Goal: Information Seeking & Learning: Learn about a topic

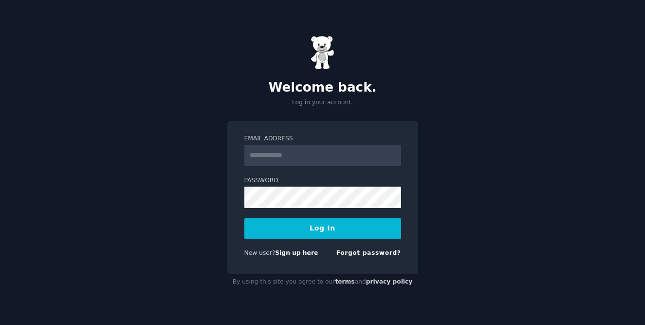
click at [283, 157] on input "Email Address" at bounding box center [322, 155] width 157 height 21
click at [300, 156] on input "Email Address" at bounding box center [322, 155] width 157 height 21
type input "**********"
click at [318, 229] on button "Log In" at bounding box center [322, 228] width 157 height 20
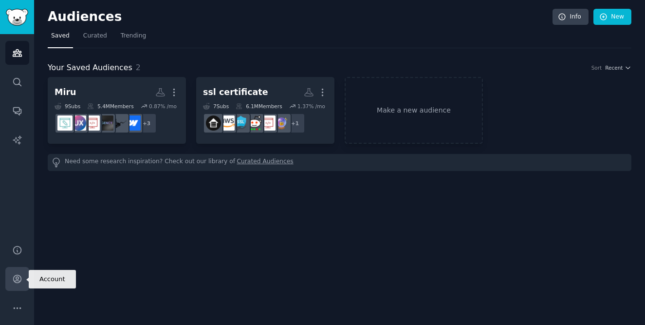
click at [15, 277] on icon "Sidebar" at bounding box center [17, 279] width 10 height 10
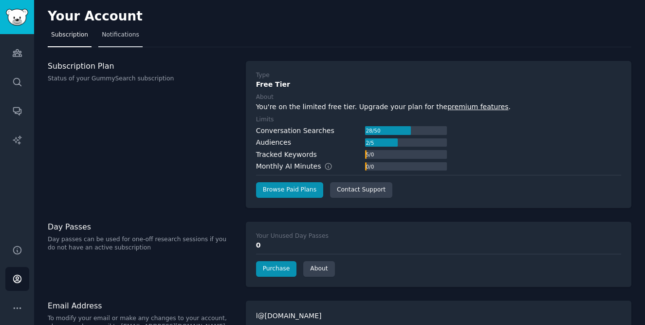
click at [123, 37] on span "Notifications" at bounding box center [120, 35] width 37 height 9
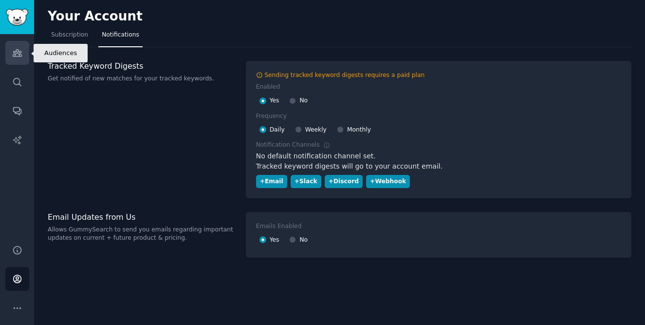
click at [16, 55] on icon "Sidebar" at bounding box center [17, 53] width 10 height 10
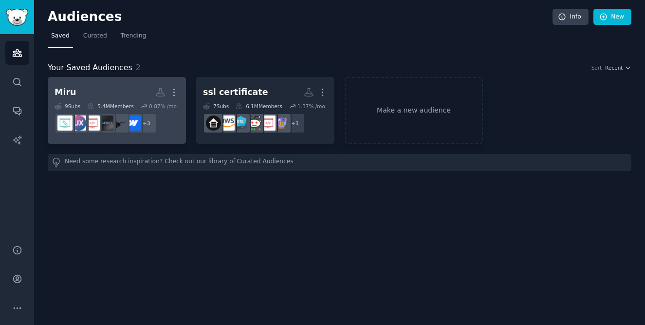
click at [75, 86] on h2 "Miru More" at bounding box center [117, 92] width 125 height 17
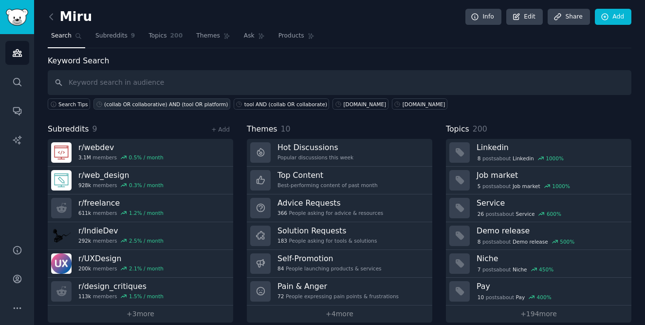
click at [129, 104] on div "(collab OR collaborative) AND (tool OR platform)" at bounding box center [166, 104] width 124 height 7
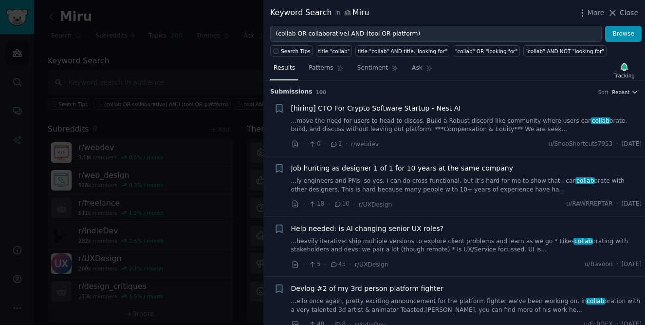
click at [632, 94] on icon "button" at bounding box center [635, 92] width 7 height 7
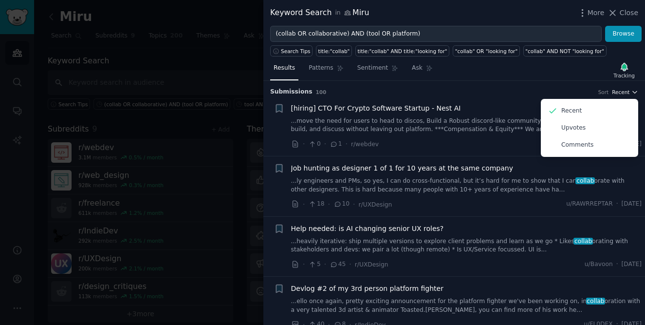
click at [632, 94] on icon "button" at bounding box center [635, 92] width 7 height 7
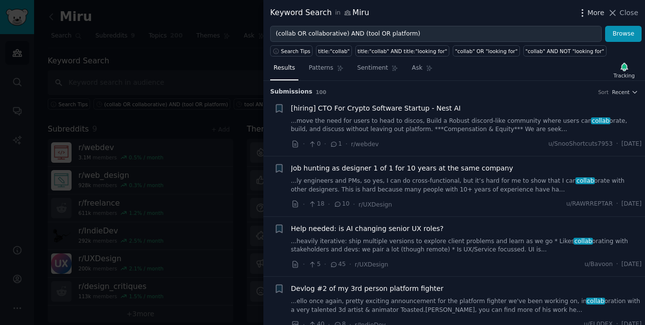
click at [585, 12] on icon "button" at bounding box center [583, 13] width 10 height 10
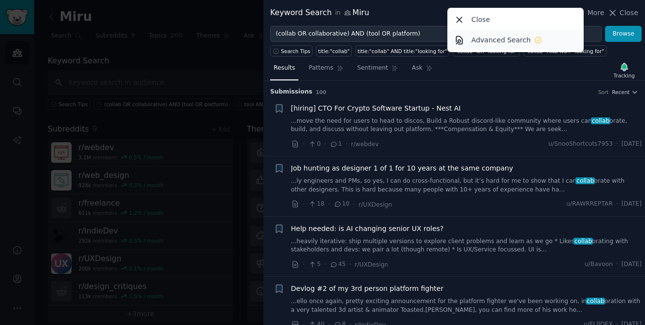
click at [550, 43] on link "Advanced Search" at bounding box center [515, 40] width 133 height 20
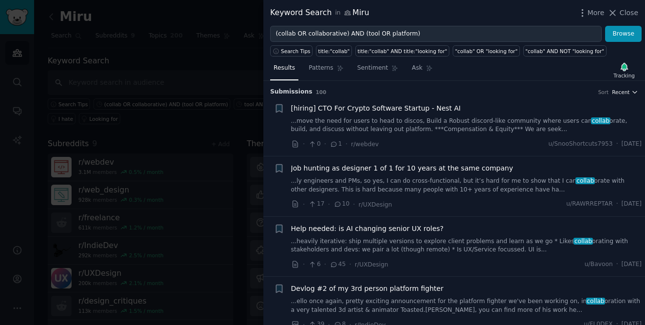
click at [621, 93] on span "Recent" at bounding box center [621, 92] width 18 height 7
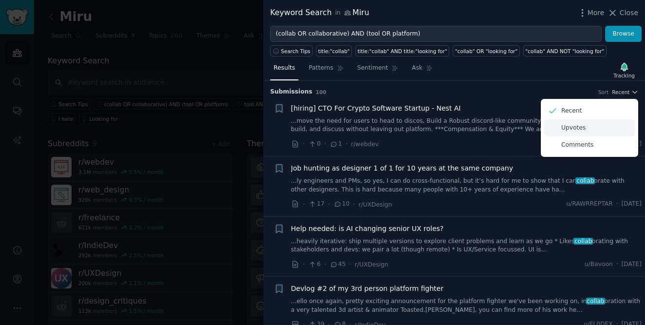
click at [593, 128] on div "Upvotes" at bounding box center [589, 127] width 91 height 17
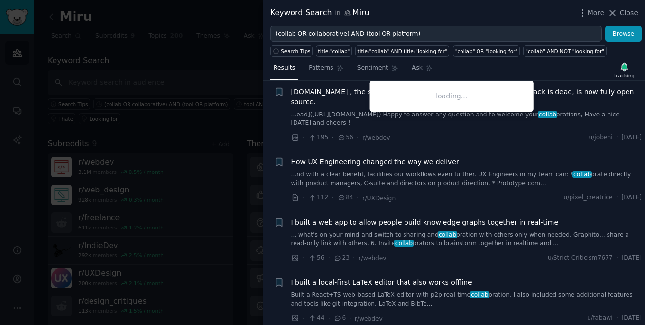
scroll to position [122, 0]
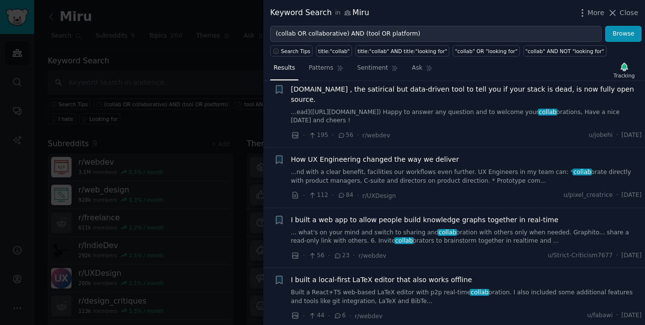
click at [455, 173] on link "...nd with a clear benefit, facilities our workflows even further. UX Engineers…" at bounding box center [466, 176] width 351 height 17
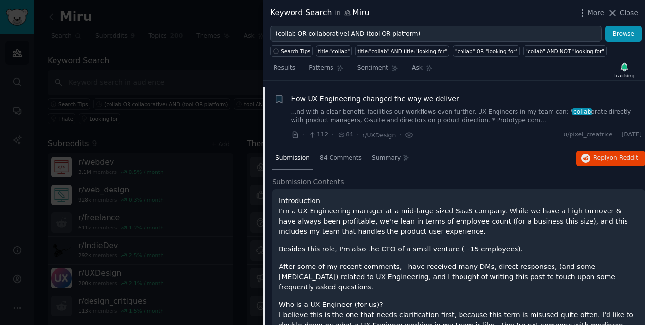
scroll to position [189, 0]
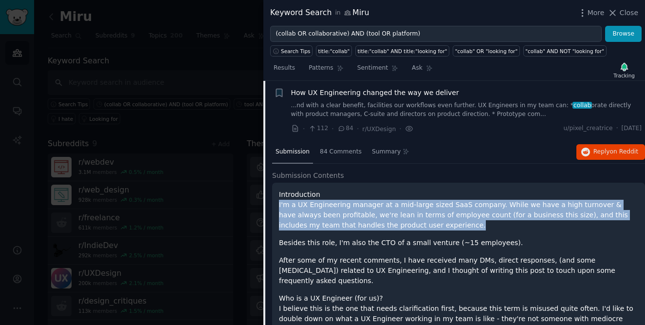
drag, startPoint x: 407, startPoint y: 198, endPoint x: 420, endPoint y: 222, distance: 27.2
click at [420, 222] on p "I'm a UX Engineering manager at a mid-large sized SaaS company. While we have a…" at bounding box center [458, 215] width 359 height 31
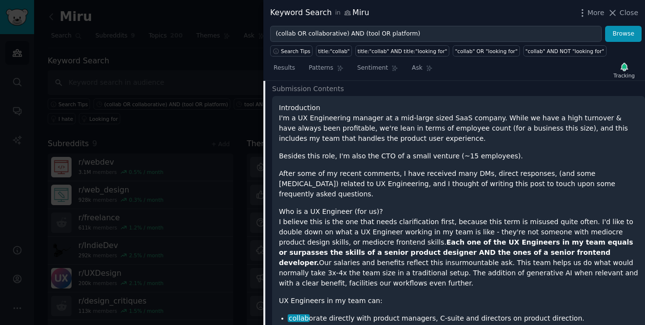
scroll to position [278, 0]
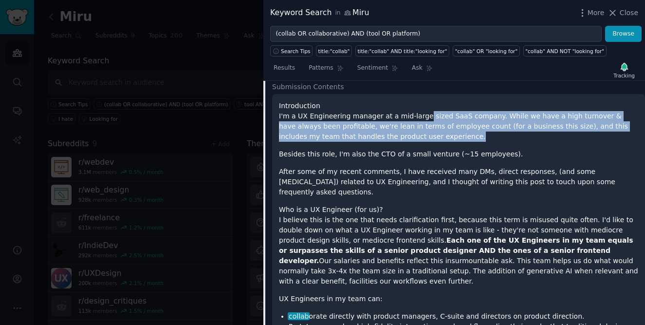
drag, startPoint x: 420, startPoint y: 116, endPoint x: 425, endPoint y: 133, distance: 17.6
click at [425, 133] on p "I'm a UX Engineering manager at a mid-large sized SaaS company. While we have a…" at bounding box center [458, 126] width 359 height 31
drag, startPoint x: 415, startPoint y: 120, endPoint x: 424, endPoint y: 147, distance: 28.2
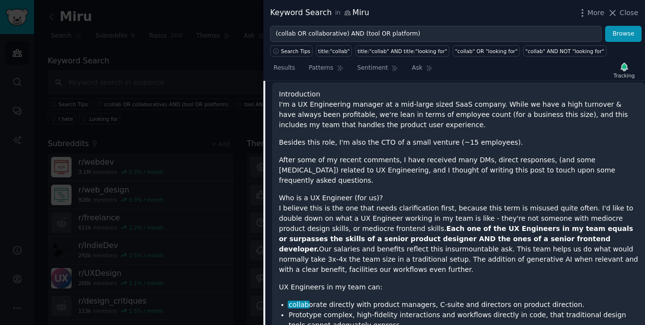
scroll to position [290, 0]
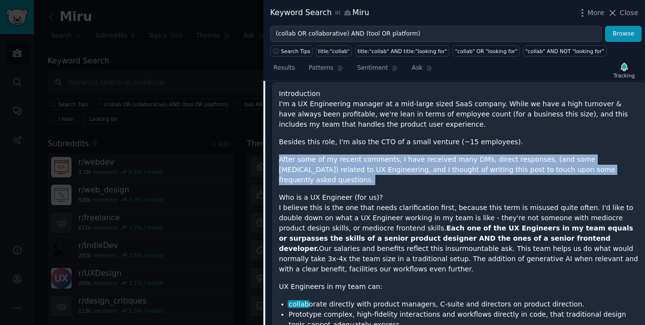
drag, startPoint x: 393, startPoint y: 149, endPoint x: 414, endPoint y: 175, distance: 33.7
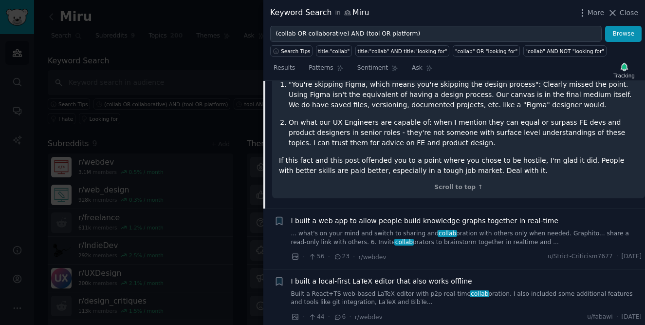
scroll to position [960, 0]
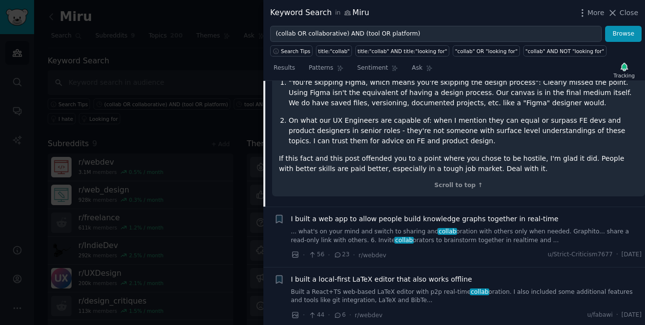
click at [383, 214] on span "I built a web app to allow people build knowledge graphs together in real-time" at bounding box center [425, 219] width 268 height 10
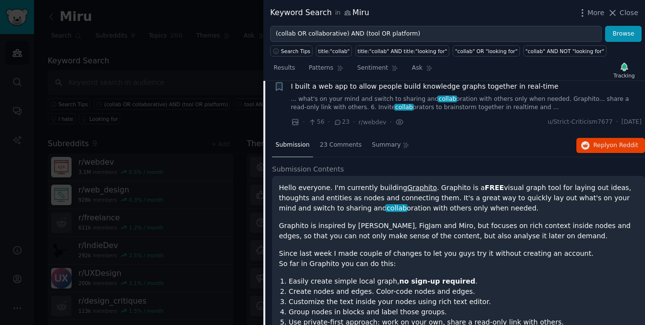
scroll to position [249, 0]
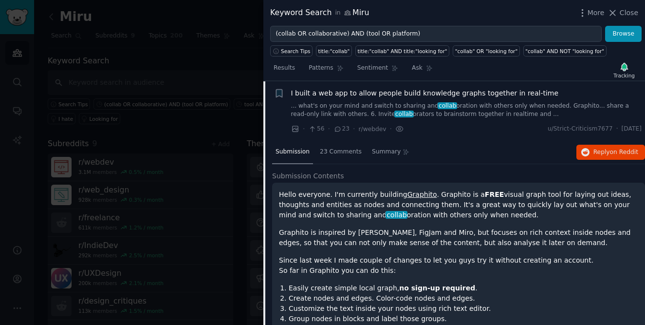
click at [401, 205] on p "Hello everyone. I'm currently building Graphito . Graphito is a FREE visual gra…" at bounding box center [458, 204] width 359 height 31
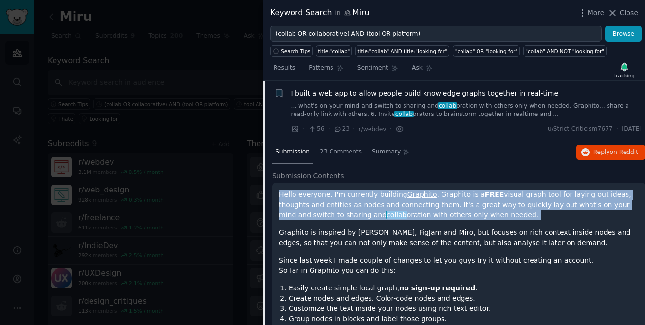
click at [401, 205] on p "Hello everyone. I'm currently building Graphito . Graphito is a FREE visual gra…" at bounding box center [458, 204] width 359 height 31
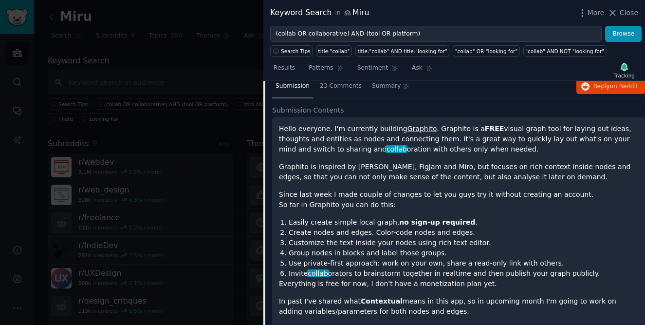
scroll to position [314, 0]
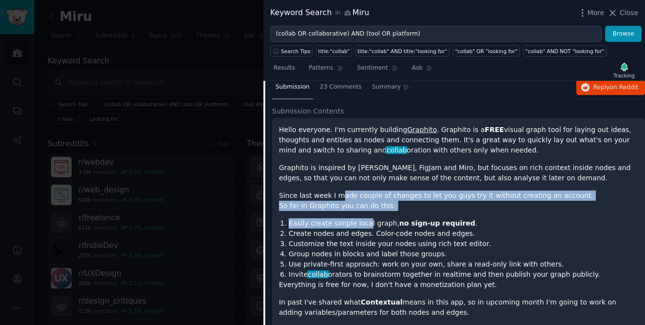
drag, startPoint x: 340, startPoint y: 194, endPoint x: 367, endPoint y: 225, distance: 40.8
click at [366, 224] on div "Hello everyone. I'm currently building Graphito . Graphito is a FREE visual gra…" at bounding box center [458, 263] width 359 height 276
click at [368, 226] on li "Easily create simple local graph, no sign-up required ." at bounding box center [464, 223] width 350 height 10
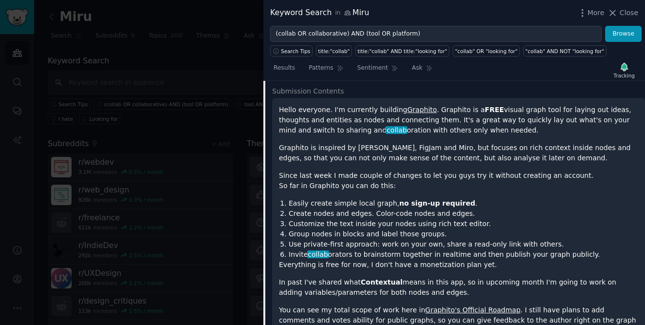
scroll to position [335, 0]
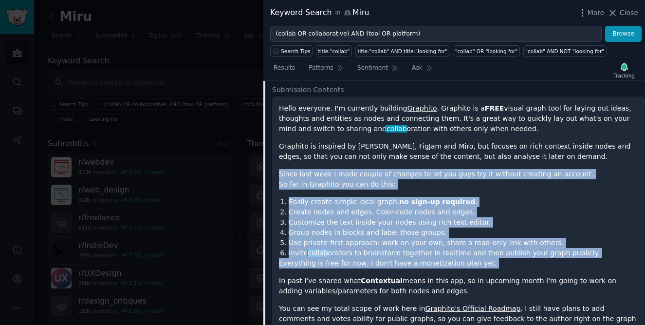
drag, startPoint x: 280, startPoint y: 174, endPoint x: 360, endPoint y: 274, distance: 128.1
click at [360, 274] on div "Hello everyone. I'm currently building Graphito . Graphito is a FREE visual gra…" at bounding box center [458, 241] width 359 height 276
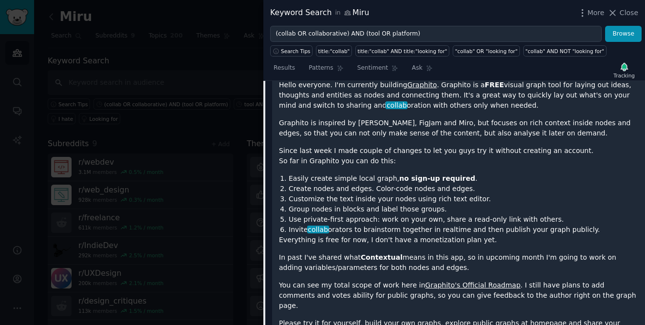
scroll to position [366, 0]
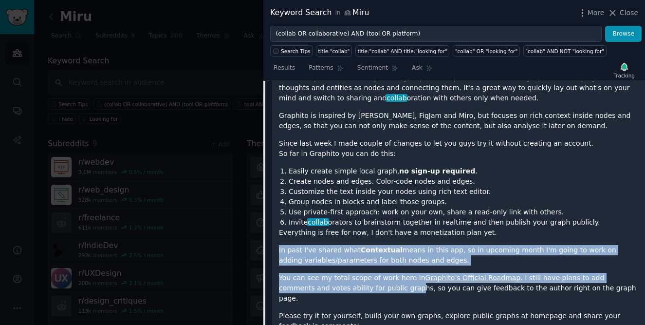
drag, startPoint x: 337, startPoint y: 243, endPoint x: 365, endPoint y: 290, distance: 55.2
click at [365, 290] on div "Hello everyone. I'm currently building Graphito . Graphito is a FREE visual gra…" at bounding box center [458, 211] width 359 height 276
click at [365, 290] on p "You can see my total scope of work here in Graphito's Official Roadmap . I stil…" at bounding box center [458, 288] width 359 height 31
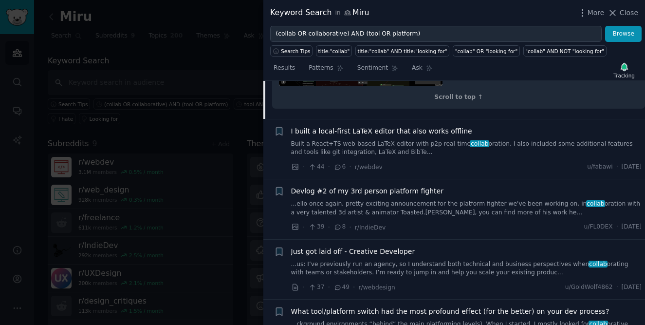
scroll to position [737, 0]
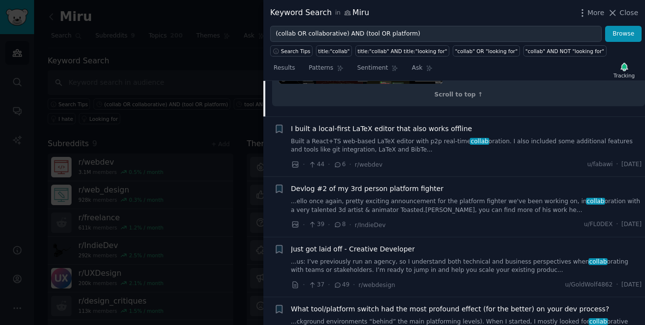
click at [434, 258] on link "...us: I’ve previously run an agency, so I understand both technical and busine…" at bounding box center [466, 266] width 351 height 17
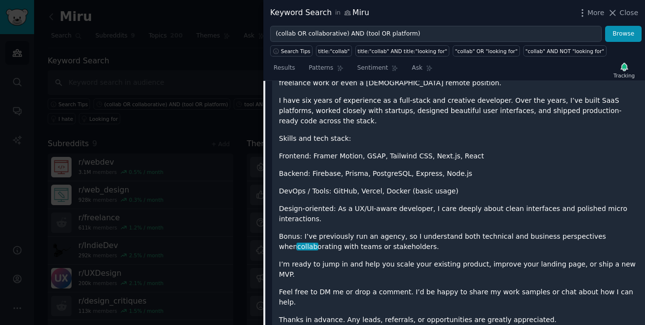
scroll to position [552, 0]
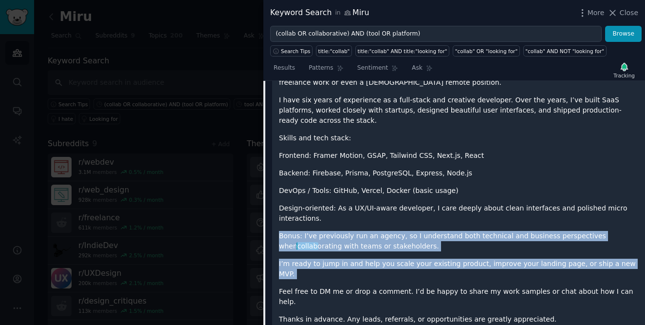
drag, startPoint x: 279, startPoint y: 236, endPoint x: 335, endPoint y: 275, distance: 68.2
click at [335, 275] on div "In order to help pay my bills and maintain stability after my recent layoff, I’…" at bounding box center [458, 195] width 359 height 257
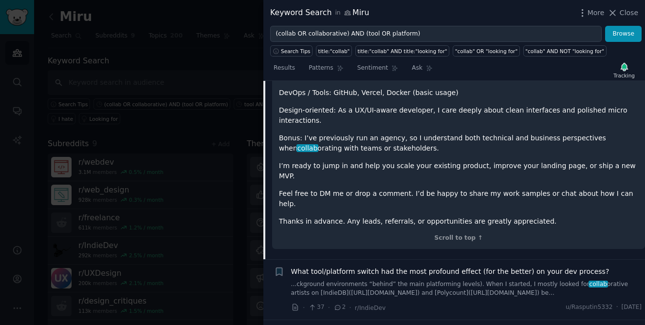
scroll to position [653, 0]
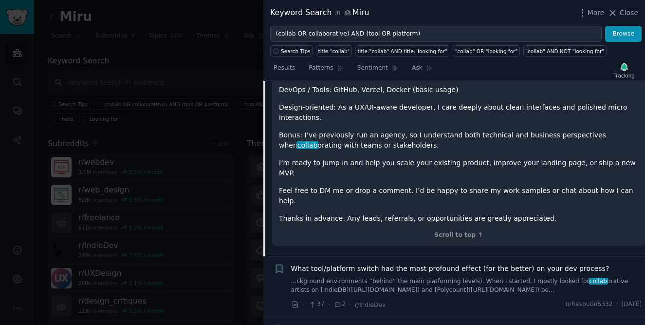
click at [340, 277] on link "...ckground environments “behind” the main platforming levels). When I started,…" at bounding box center [466, 285] width 351 height 17
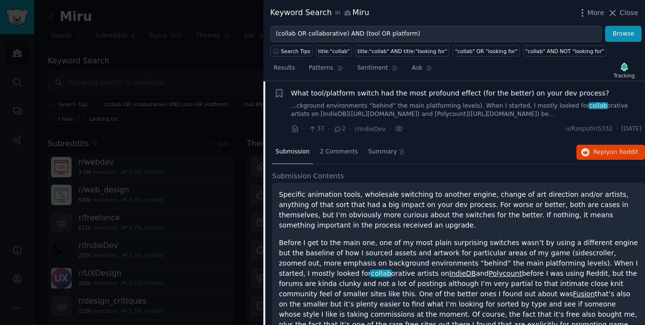
scroll to position [495, 0]
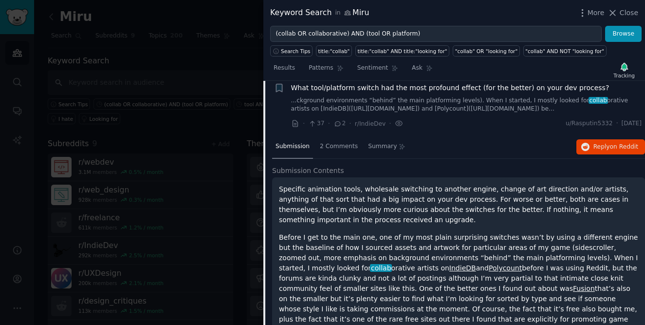
click at [247, 117] on div at bounding box center [322, 162] width 645 height 325
